Goal: Task Accomplishment & Management: Manage account settings

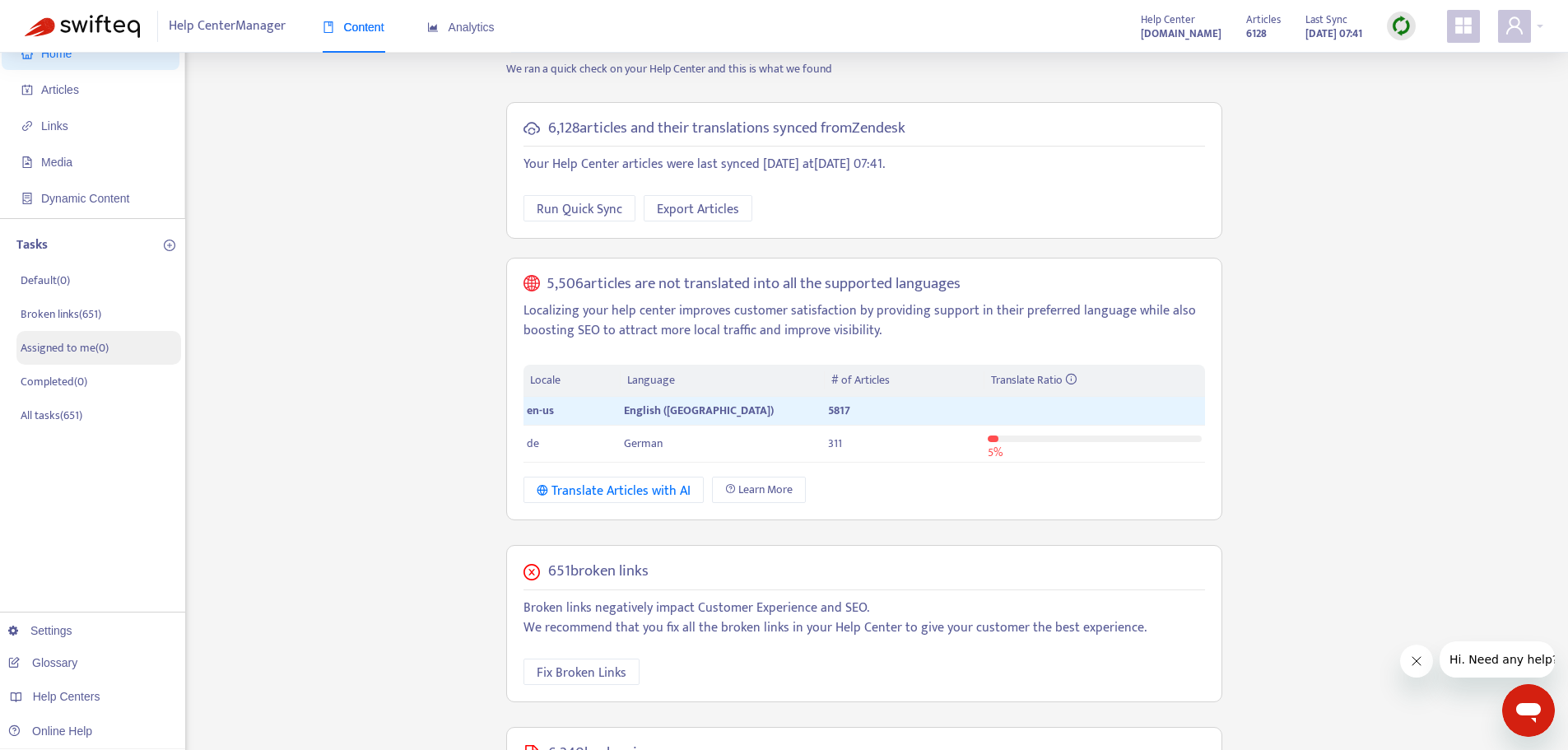
scroll to position [83, 0]
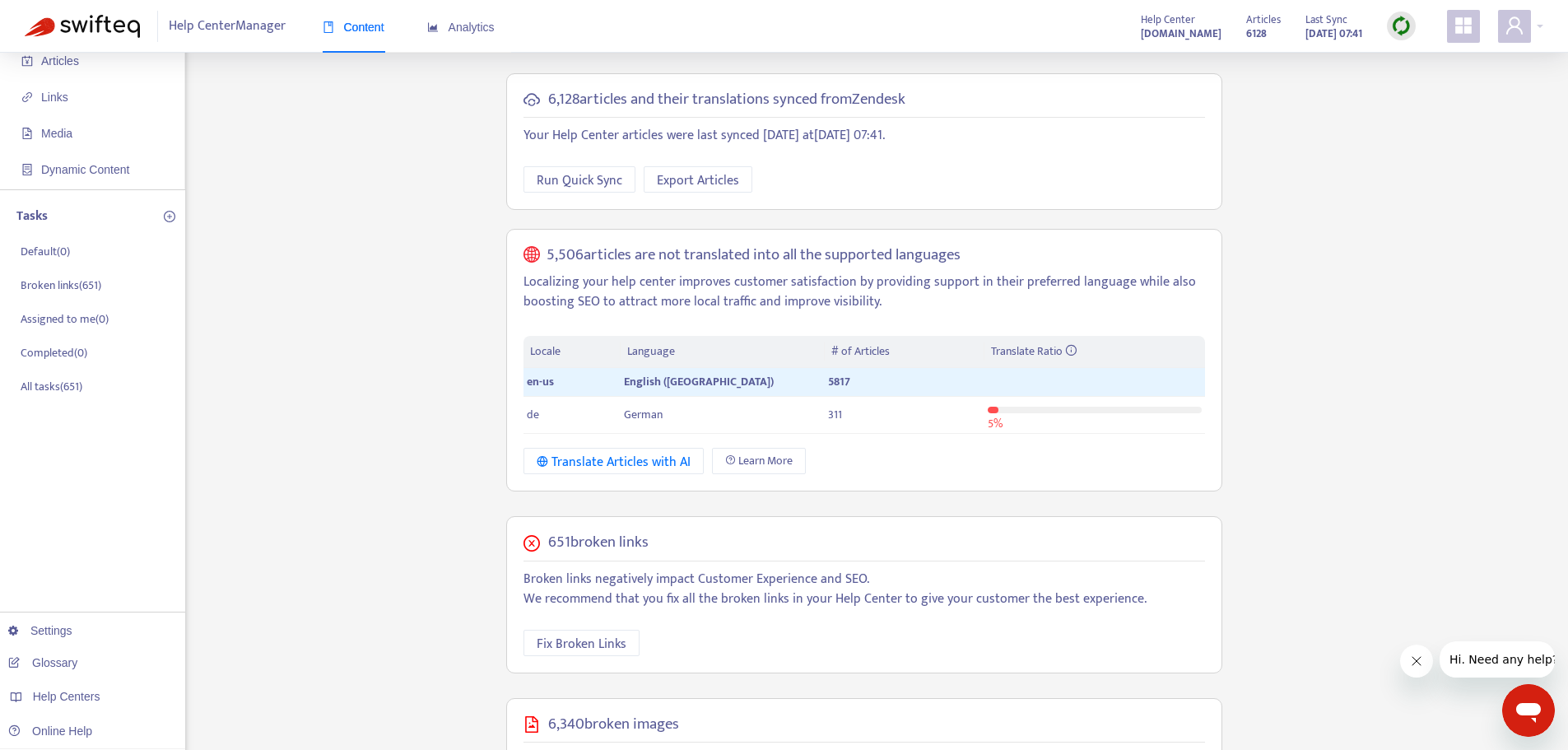
click at [1459, 25] on icon "appstore" at bounding box center [1463, 26] width 17 height 17
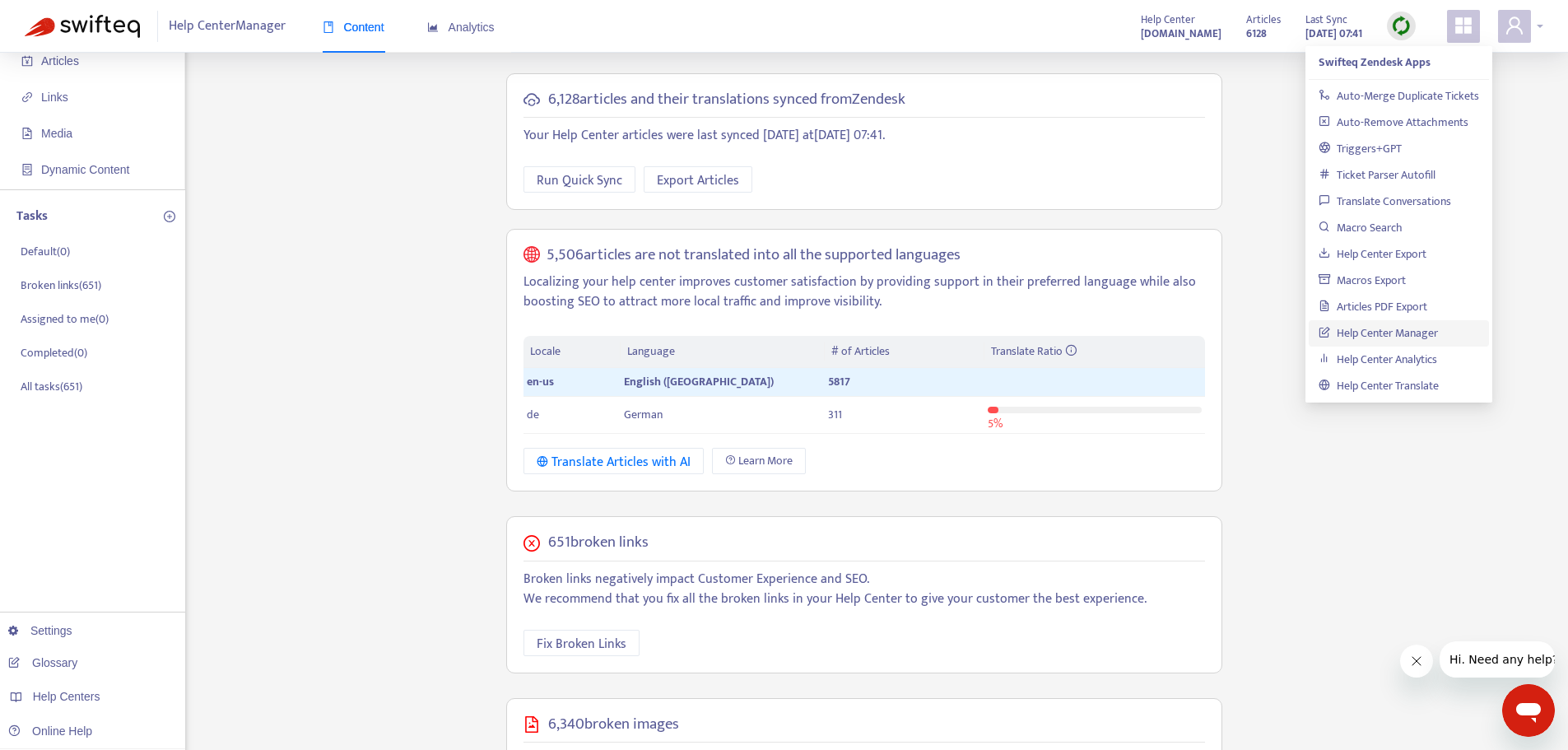
click at [1503, 35] on span at bounding box center [1514, 27] width 33 height 33
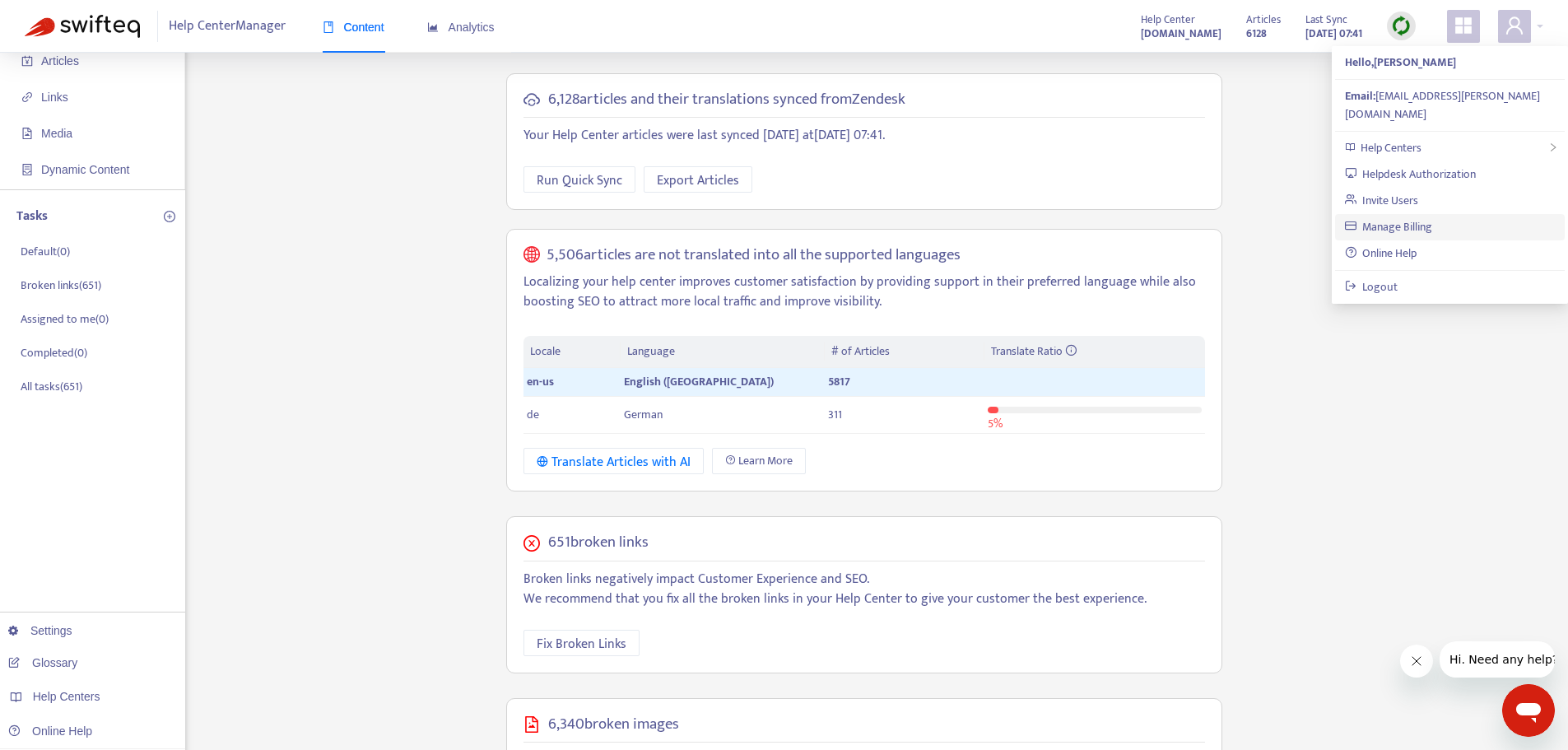
click at [1416, 217] on link "Manage Billing" at bounding box center [1388, 226] width 88 height 19
